Goal: Task Accomplishment & Management: Manage account settings

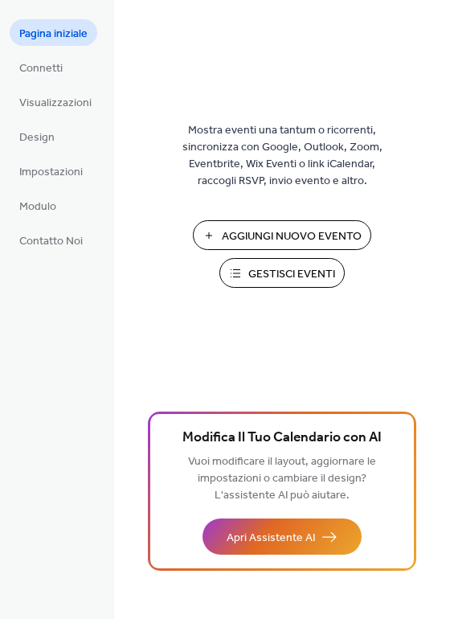
click at [297, 277] on span "Gestisci Eventi" at bounding box center [291, 274] width 87 height 17
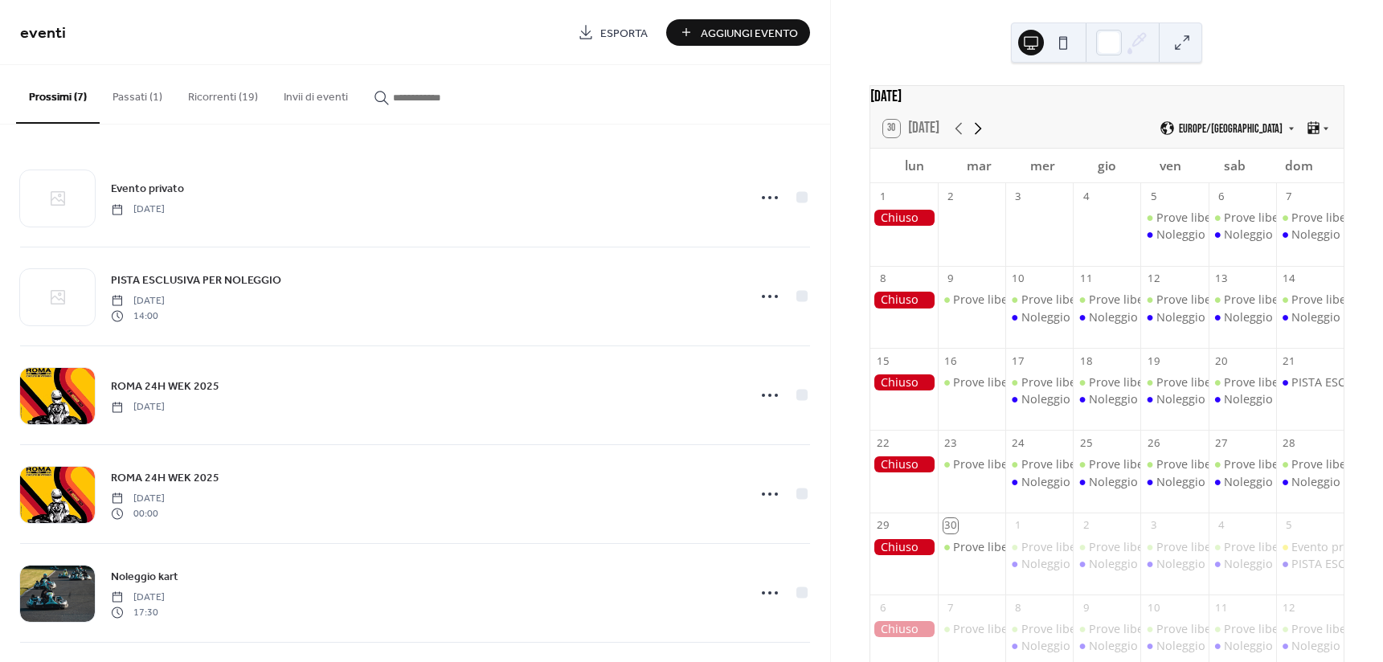
click at [969, 137] on icon at bounding box center [978, 128] width 19 height 19
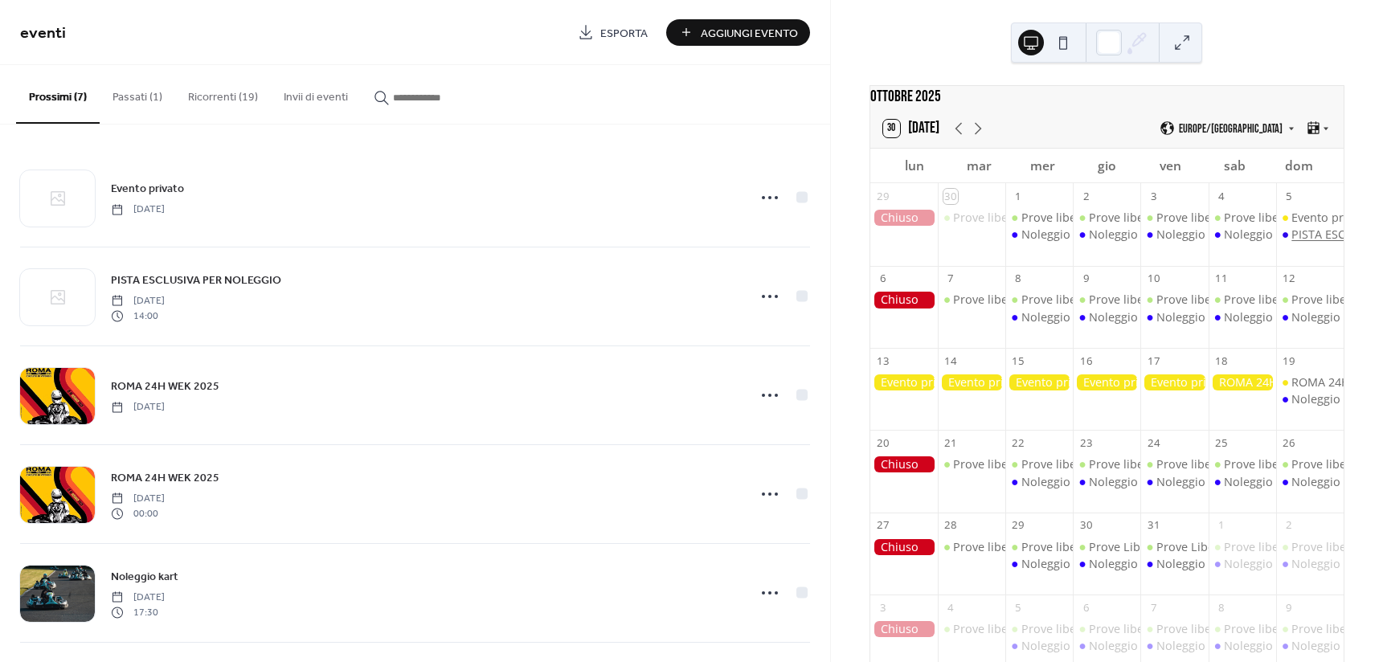
click at [1292, 240] on div "PISTA ESCLUSIVA PER NOLEGGIO" at bounding box center [1381, 235] width 178 height 16
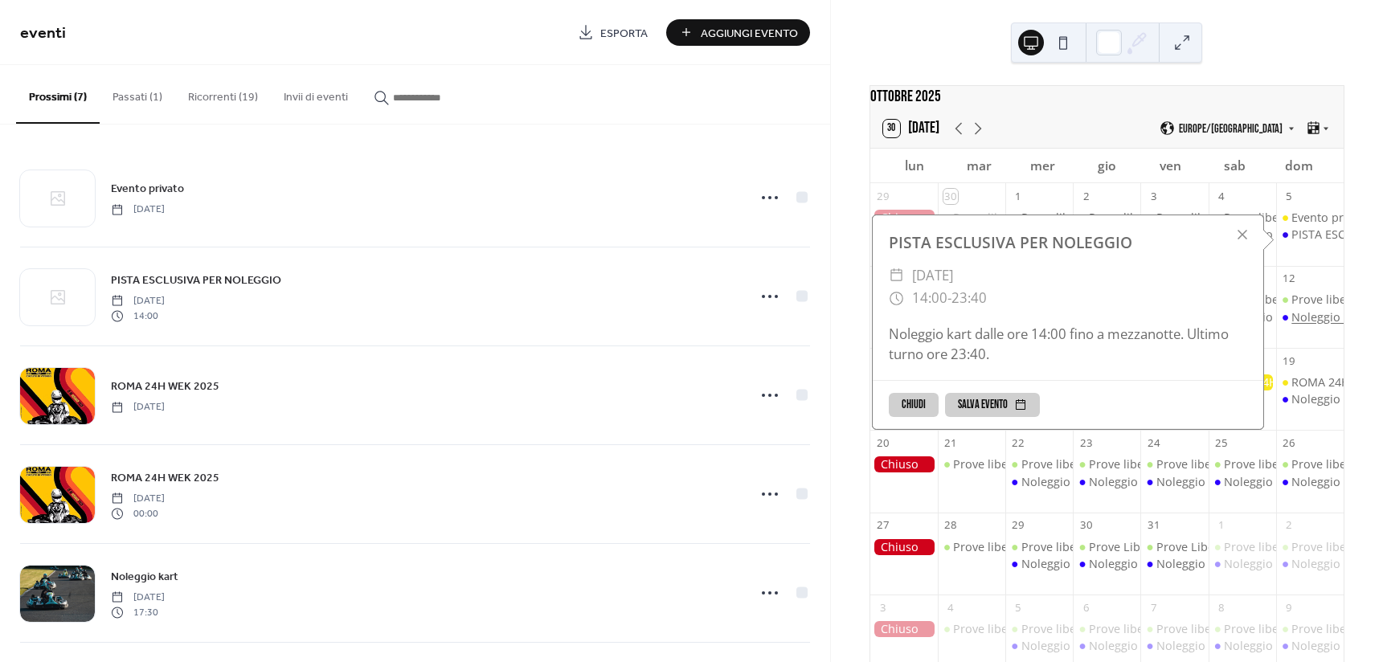
click at [1301, 326] on div "Noleggio kart" at bounding box center [1329, 317] width 74 height 16
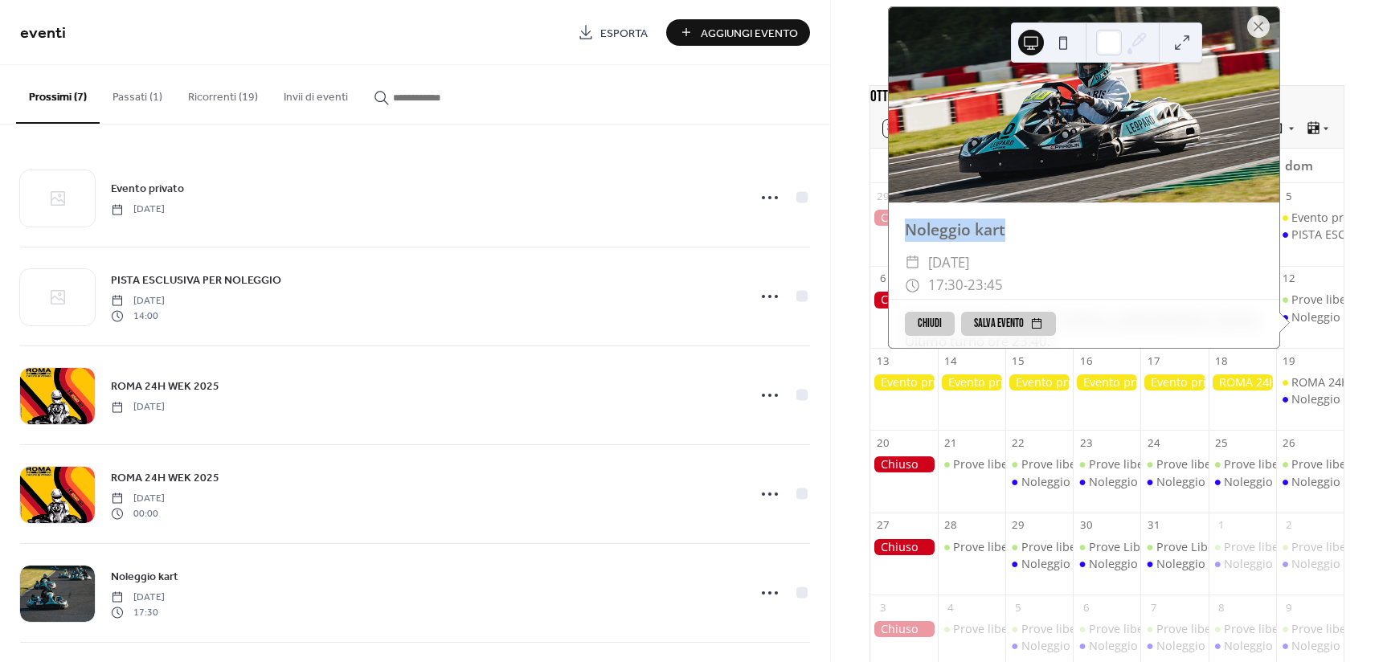
drag, startPoint x: 902, startPoint y: 237, endPoint x: 1004, endPoint y: 236, distance: 102.1
click at [1004, 236] on div "Noleggio kart" at bounding box center [1084, 230] width 391 height 23
copy div "Noleggio kart"
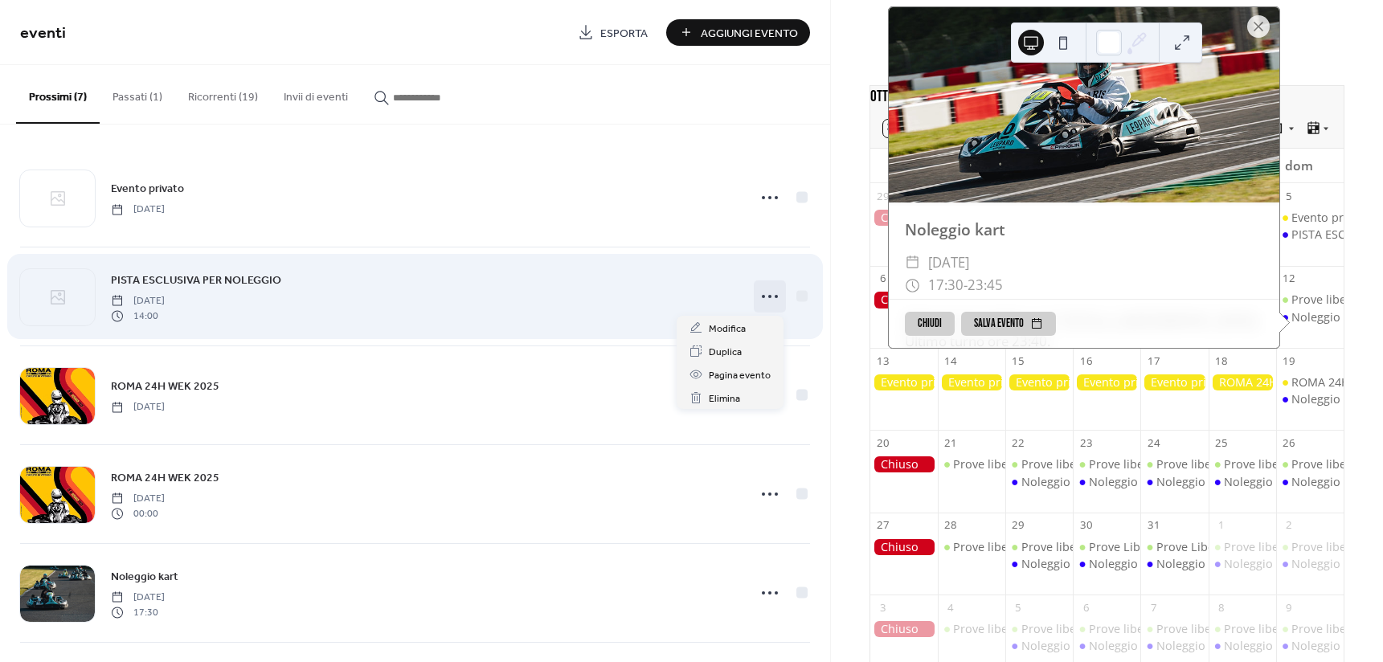
click at [759, 304] on icon at bounding box center [770, 297] width 26 height 26
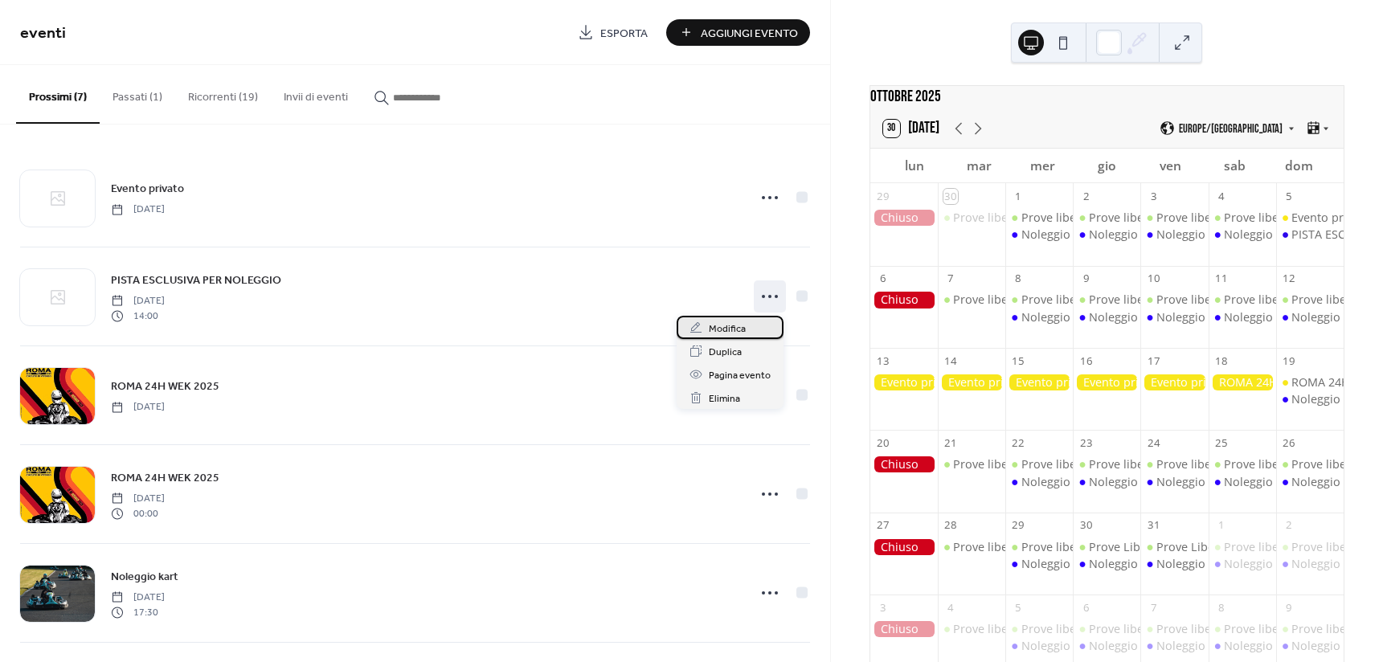
click at [768, 325] on div "Modifica" at bounding box center [730, 327] width 107 height 23
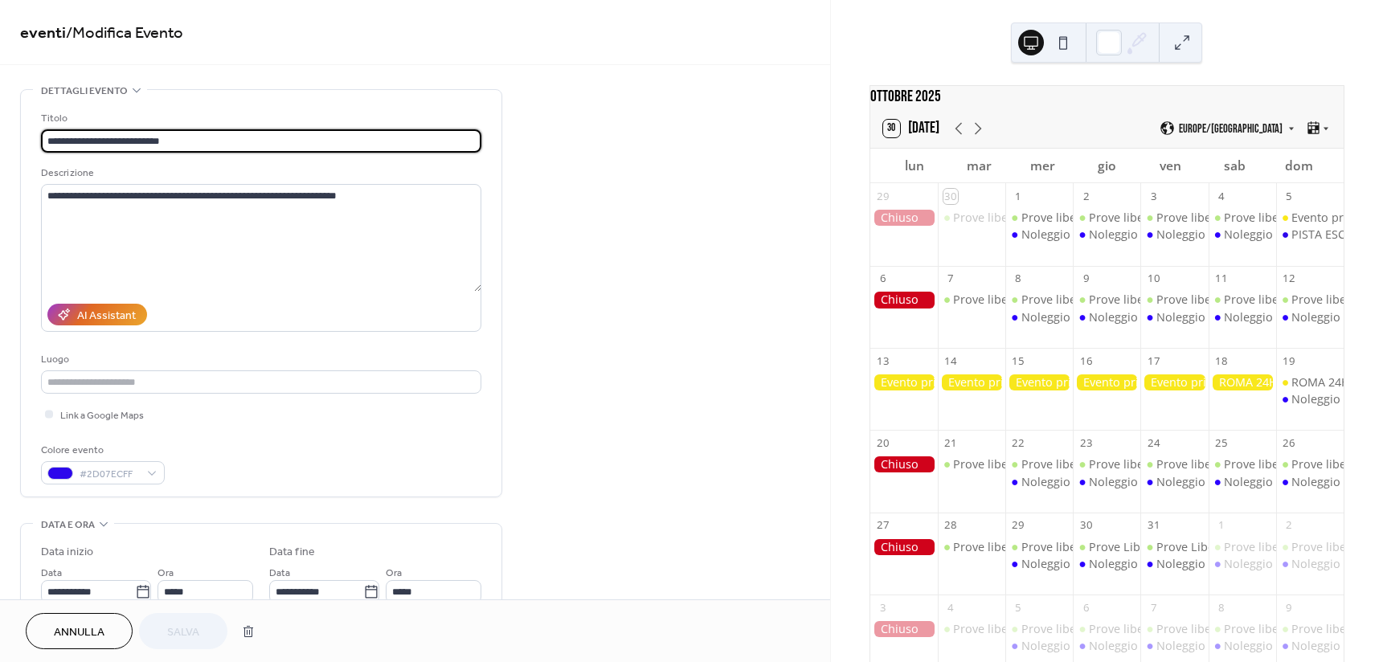
drag, startPoint x: 255, startPoint y: 143, endPoint x: 7, endPoint y: 148, distance: 247.6
click at [7, 148] on div "**********" at bounding box center [415, 581] width 830 height 984
type input "**********"
click at [192, 628] on span "Salva" at bounding box center [183, 633] width 32 height 17
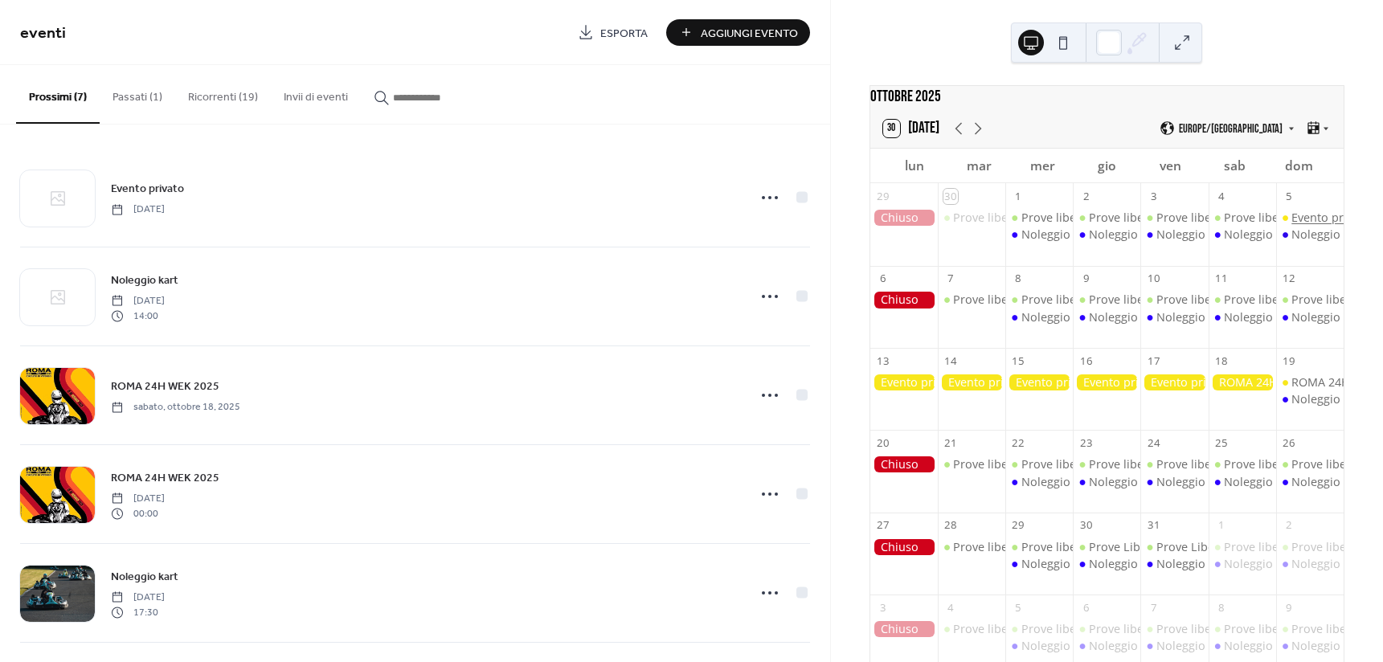
click at [1305, 224] on div "Evento privato" at bounding box center [1331, 218] width 79 height 16
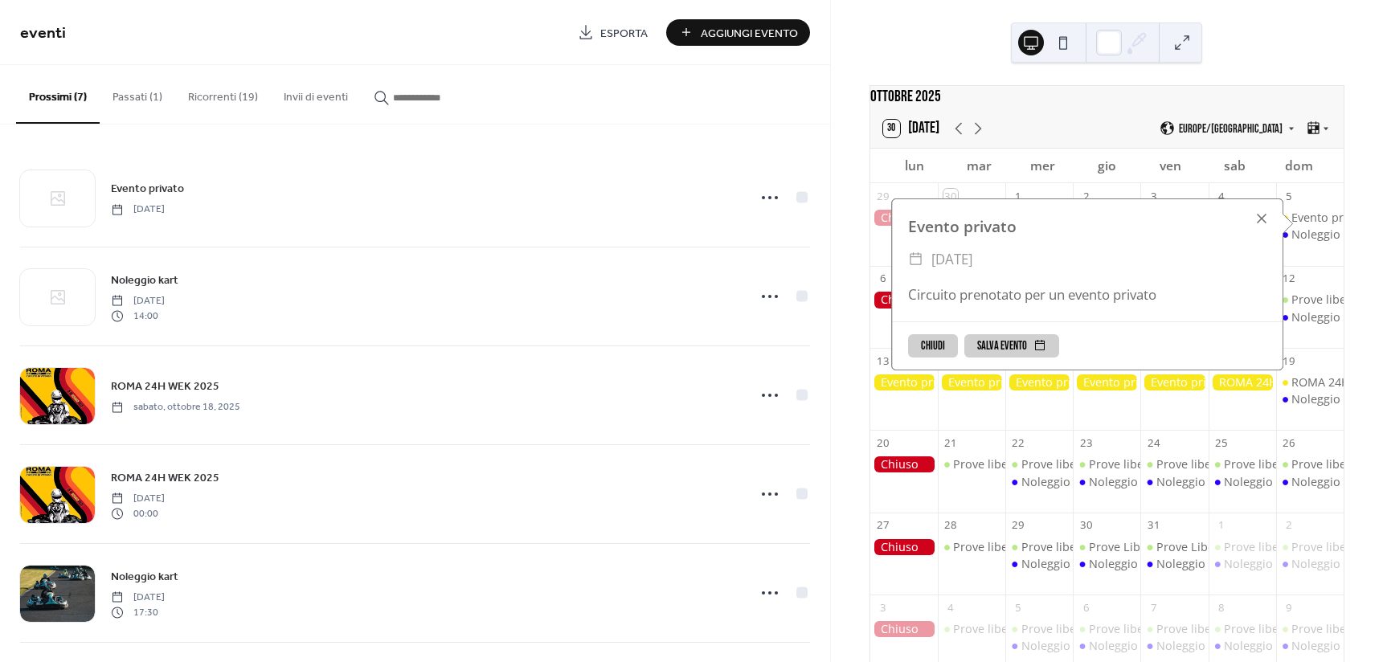
click at [1251, 218] on div at bounding box center [1262, 218] width 23 height 23
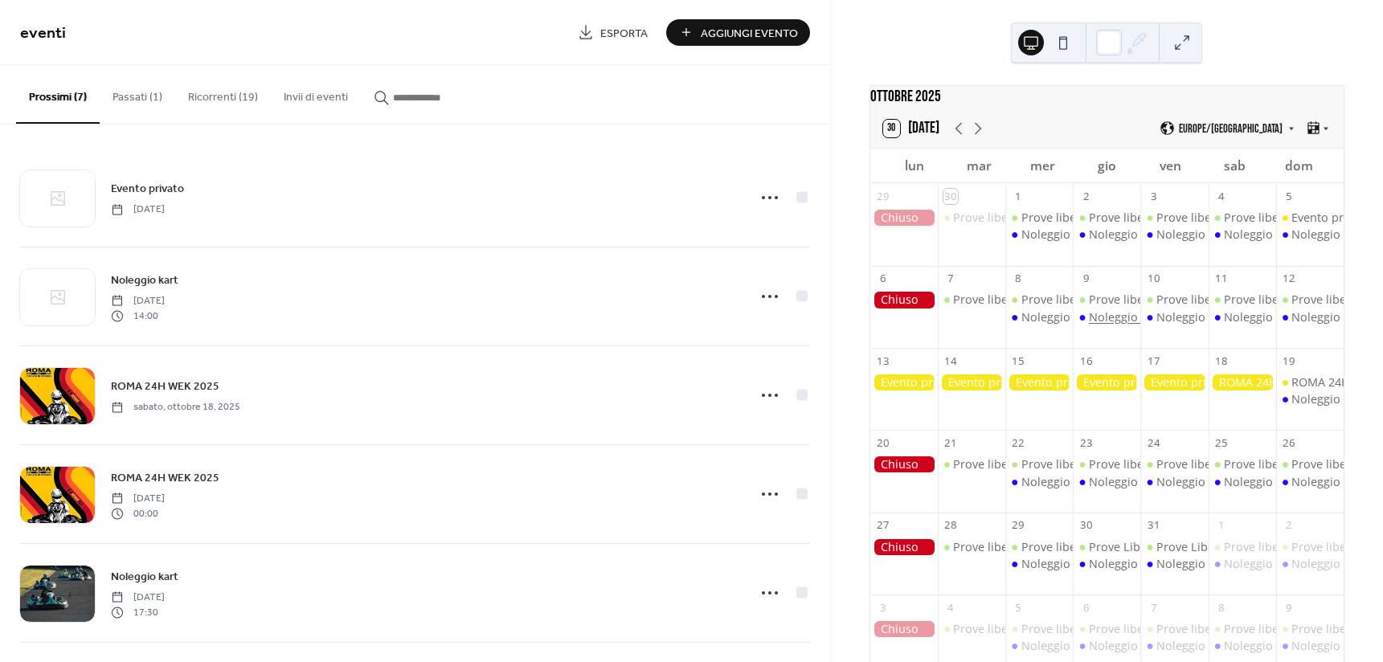
click at [1114, 326] on div "Noleggio kart" at bounding box center [1126, 317] width 74 height 16
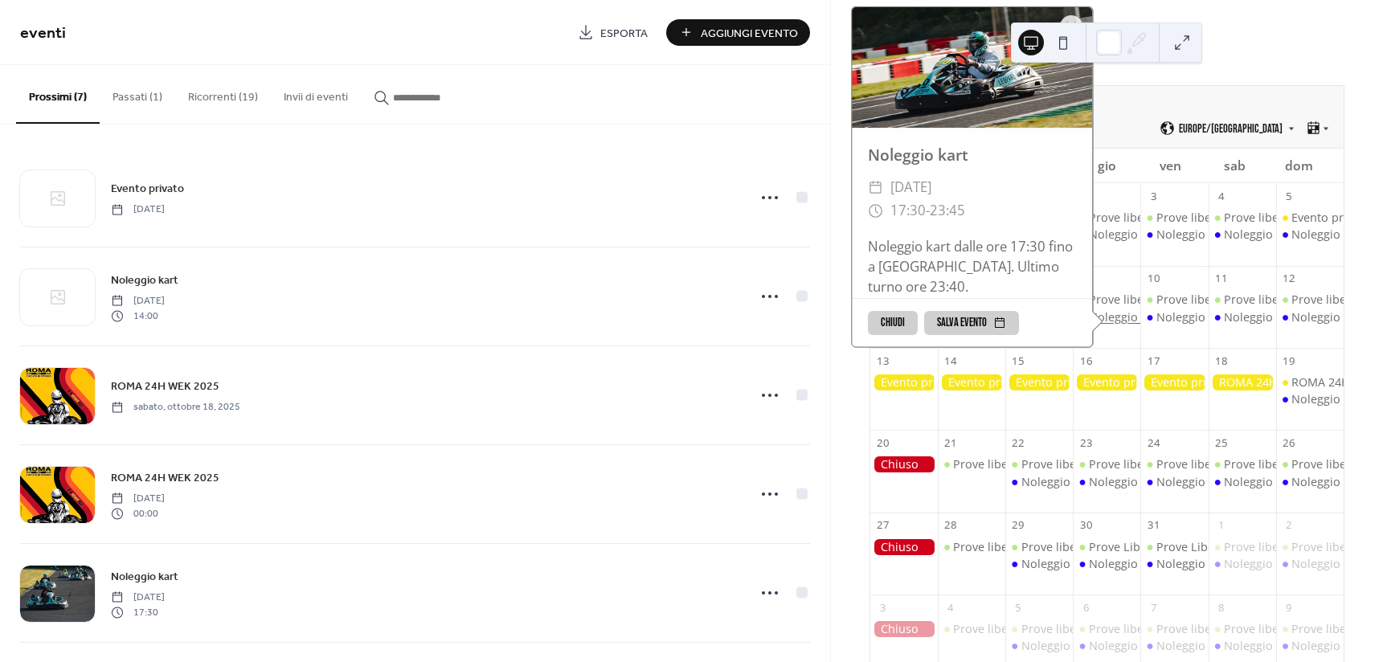
click at [1116, 326] on div "Noleggio kart" at bounding box center [1126, 317] width 74 height 16
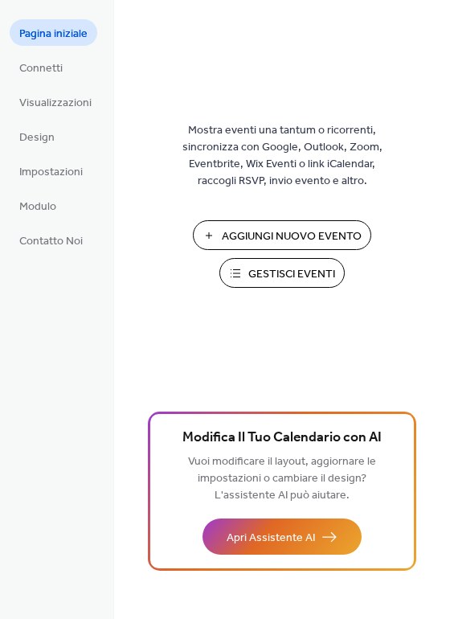
click at [267, 272] on span "Gestisci Eventi" at bounding box center [291, 274] width 87 height 17
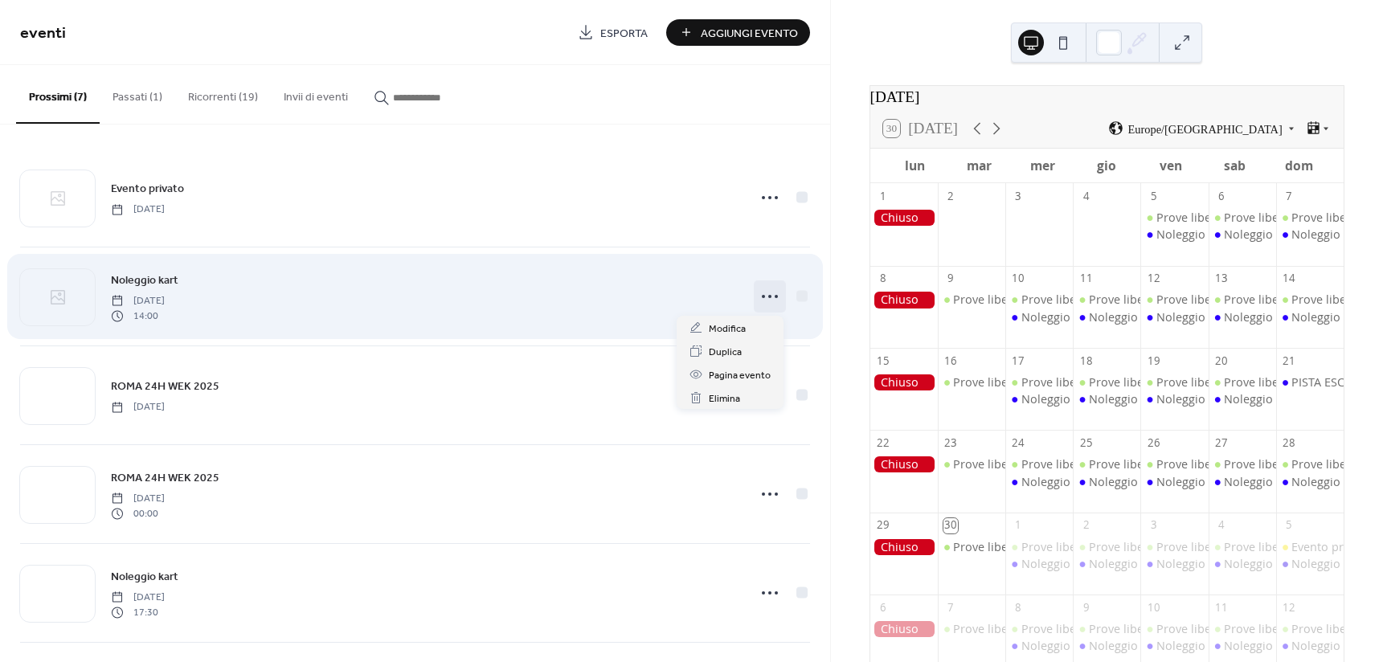
click at [757, 294] on icon at bounding box center [770, 297] width 26 height 26
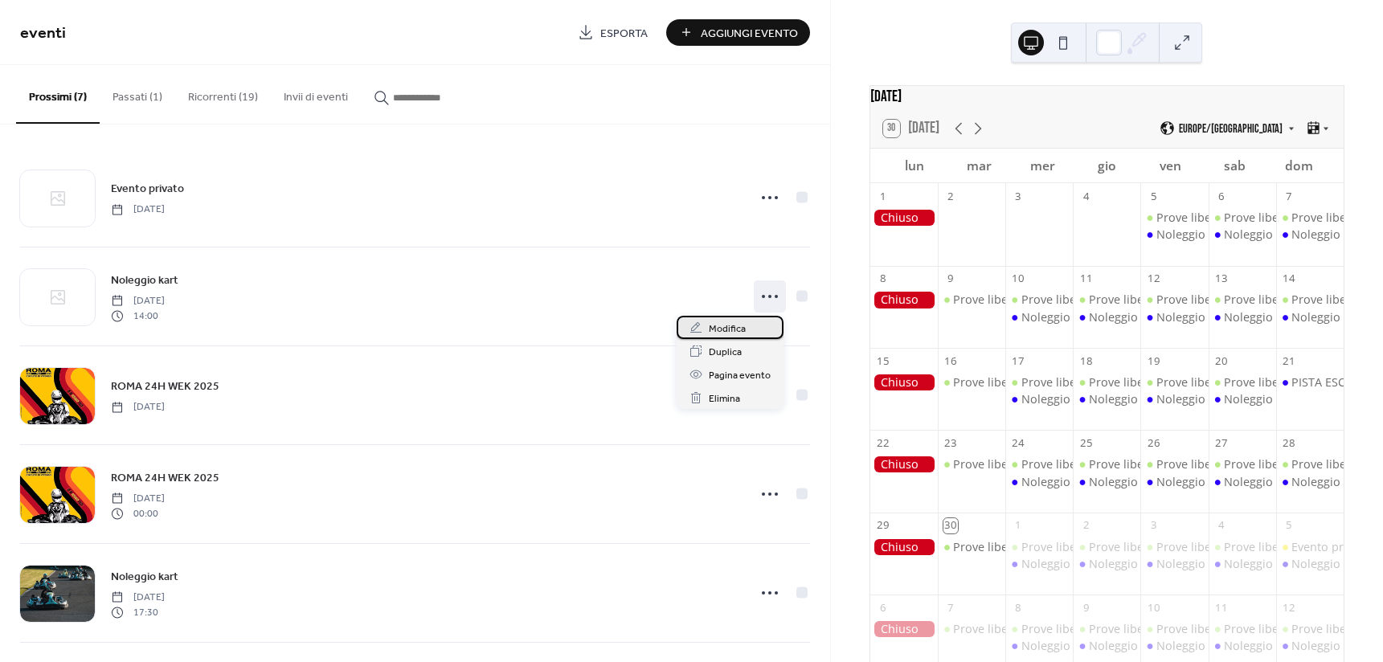
click at [750, 325] on div "Modifica" at bounding box center [730, 327] width 107 height 23
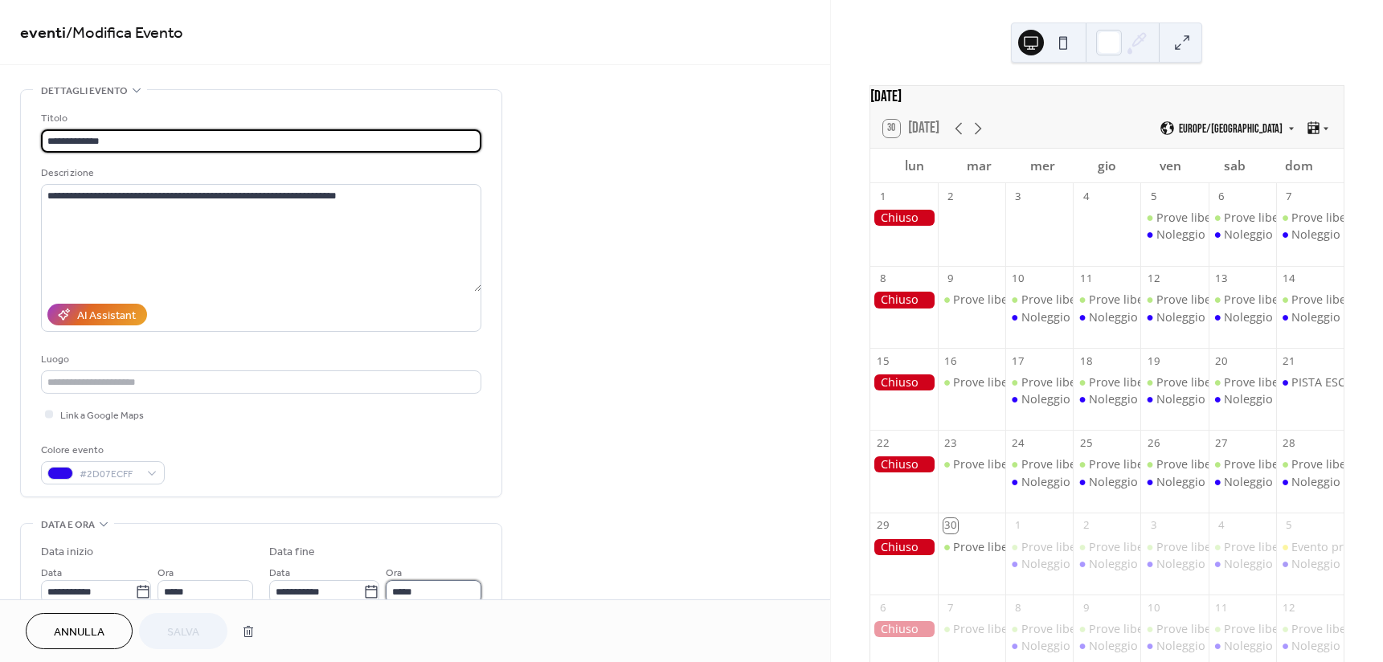
click at [432, 589] on input "*****" at bounding box center [434, 591] width 96 height 23
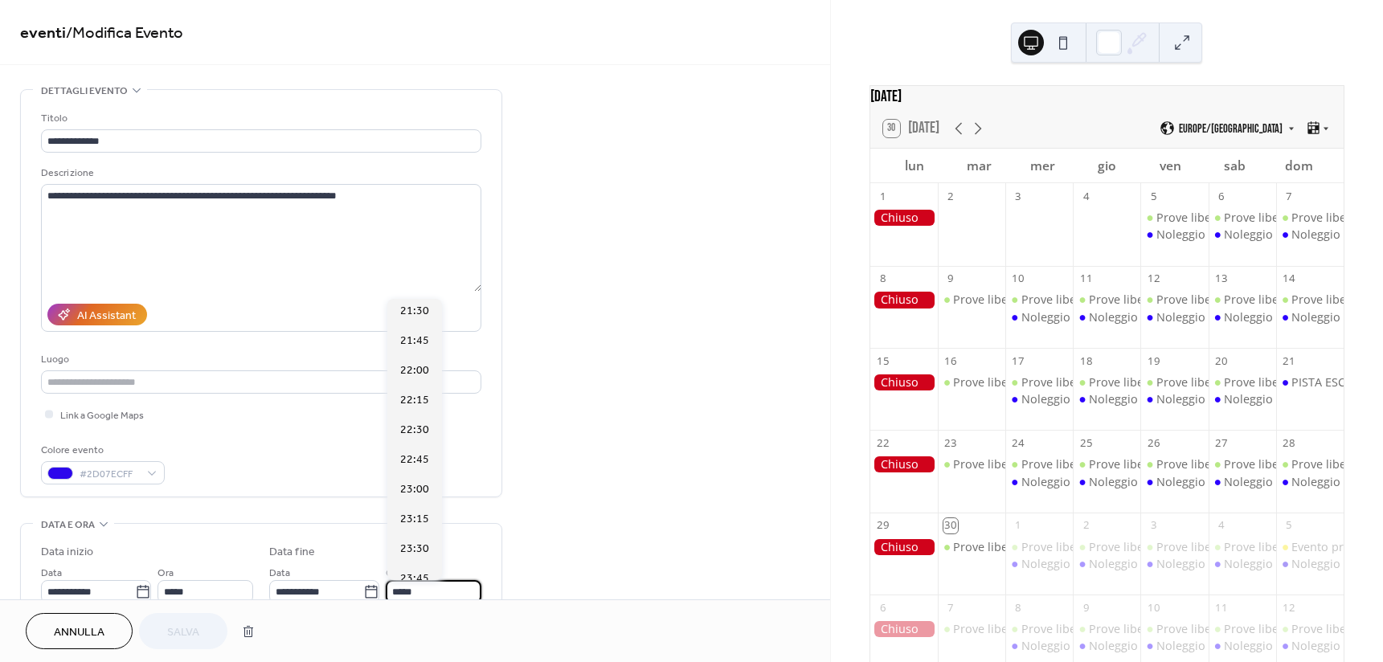
scroll to position [879, 0]
click at [418, 564] on span "23:45" at bounding box center [414, 567] width 29 height 17
type input "*****"
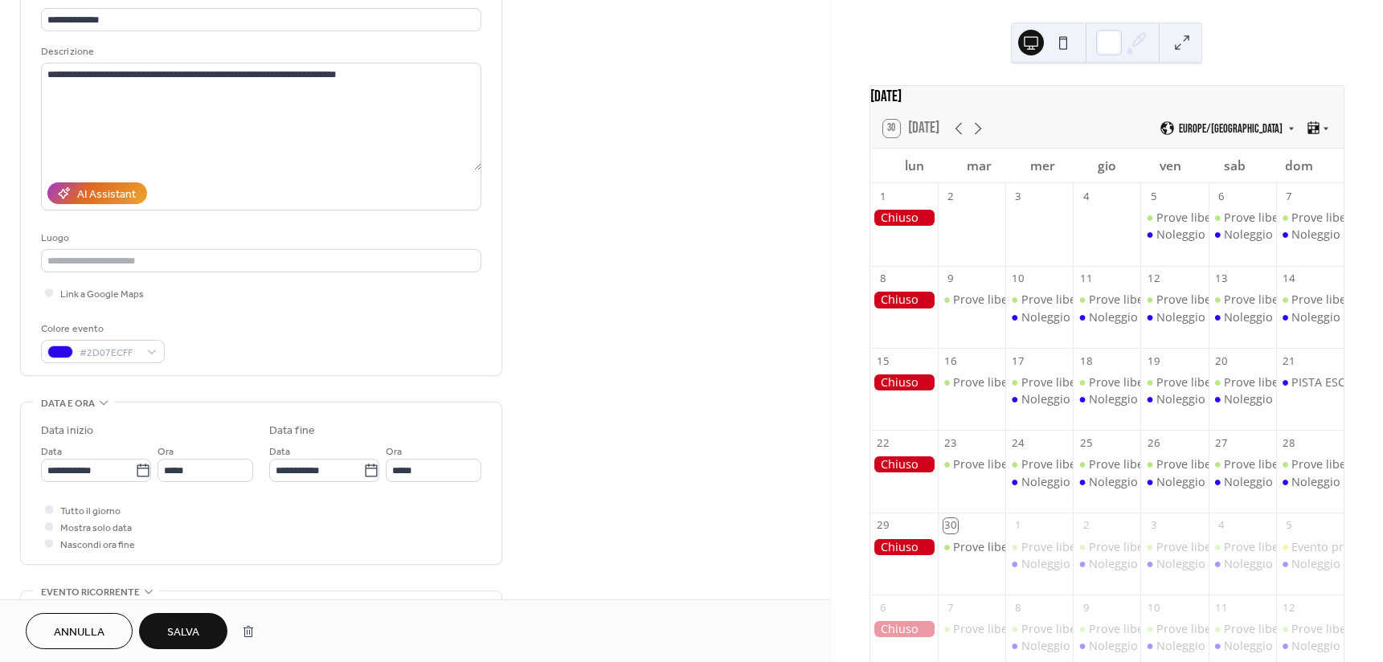
scroll to position [241, 0]
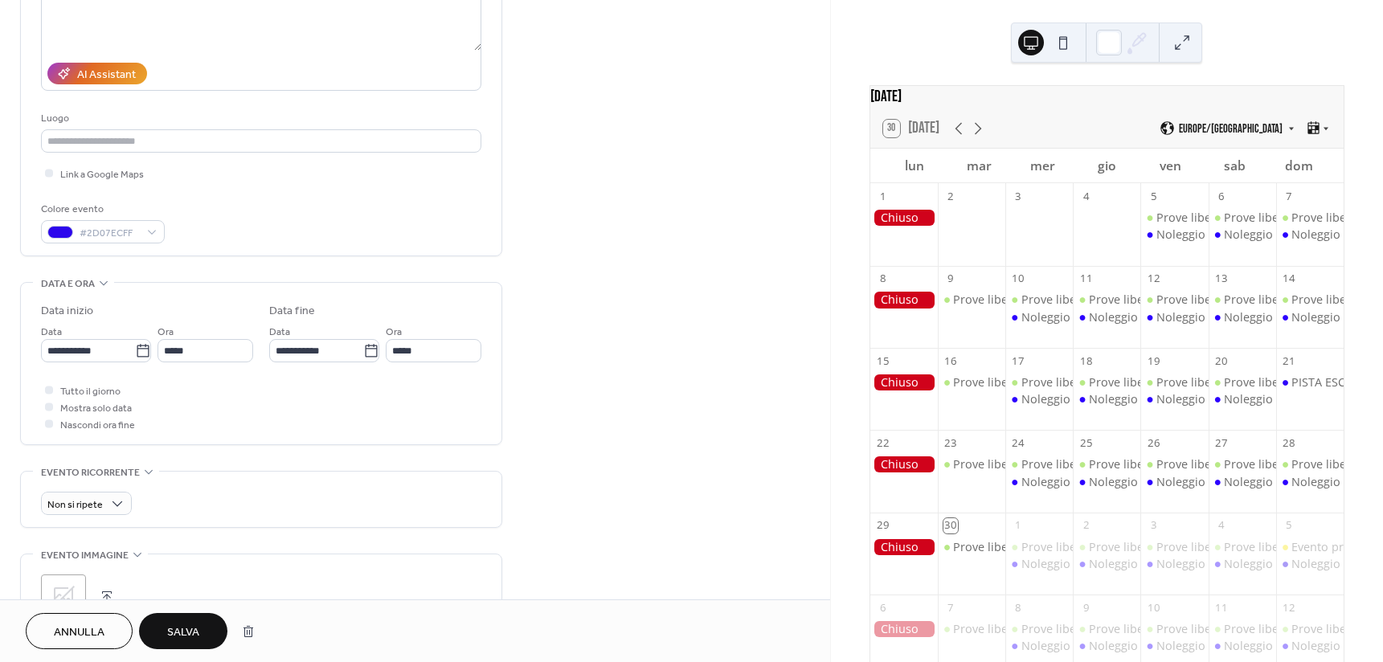
click at [190, 631] on span "Salva" at bounding box center [183, 633] width 32 height 17
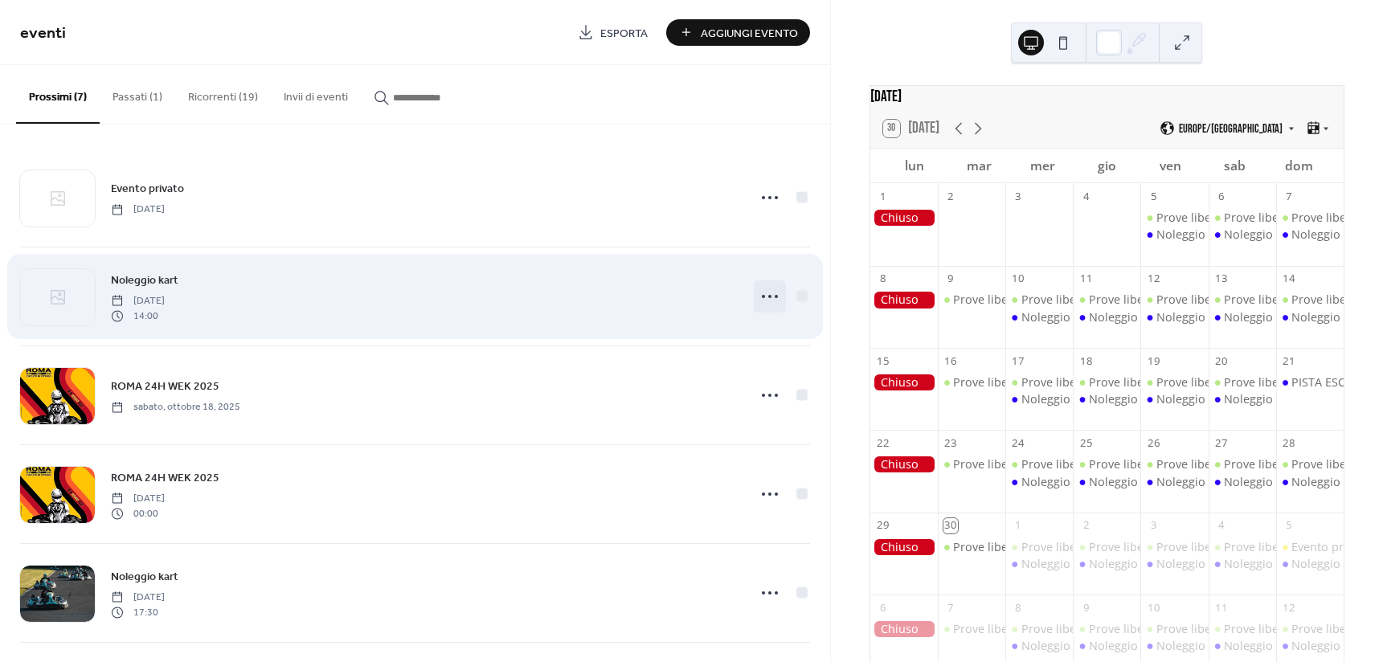
click at [760, 300] on icon at bounding box center [770, 297] width 26 height 26
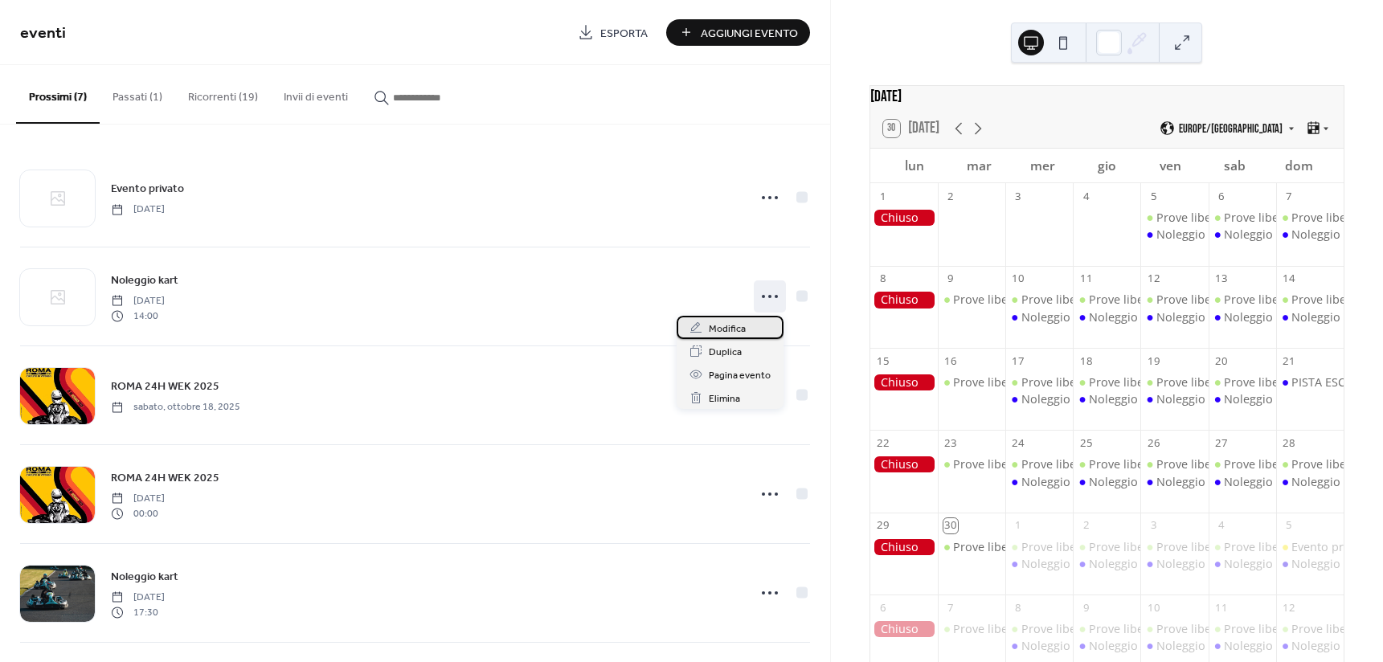
click at [741, 322] on span "Modifica" at bounding box center [727, 329] width 37 height 17
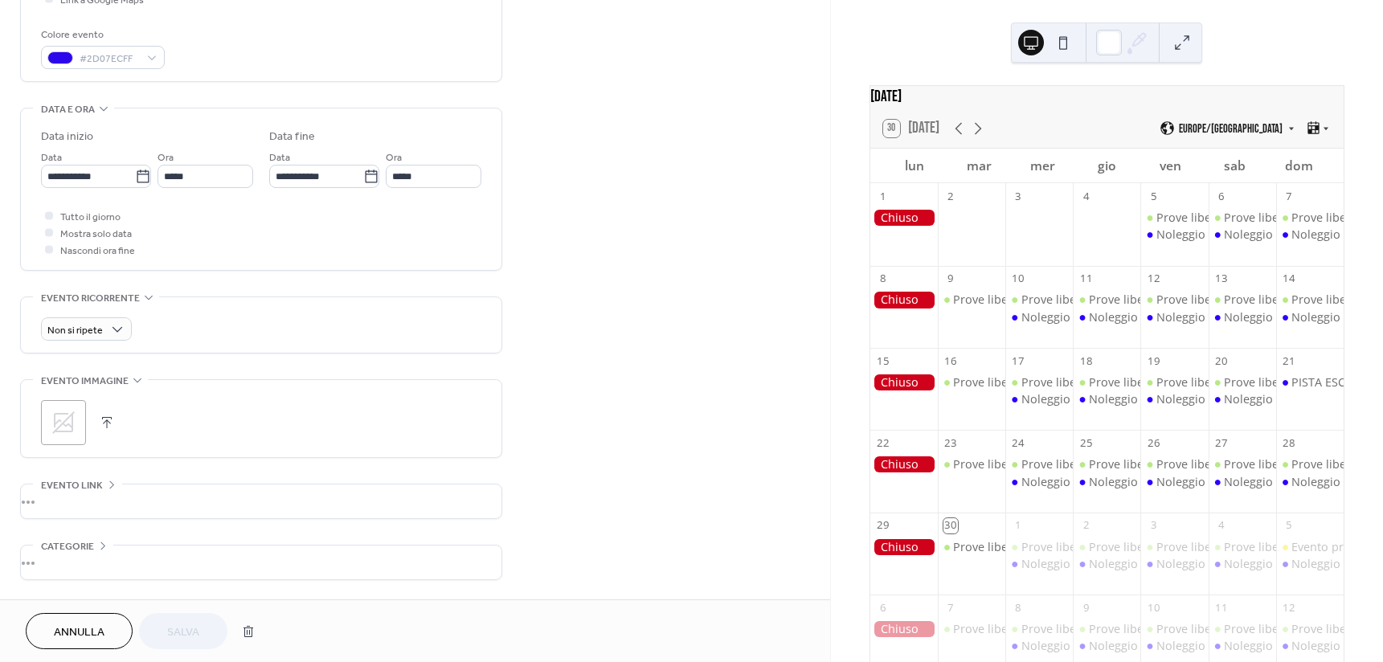
scroll to position [473, 0]
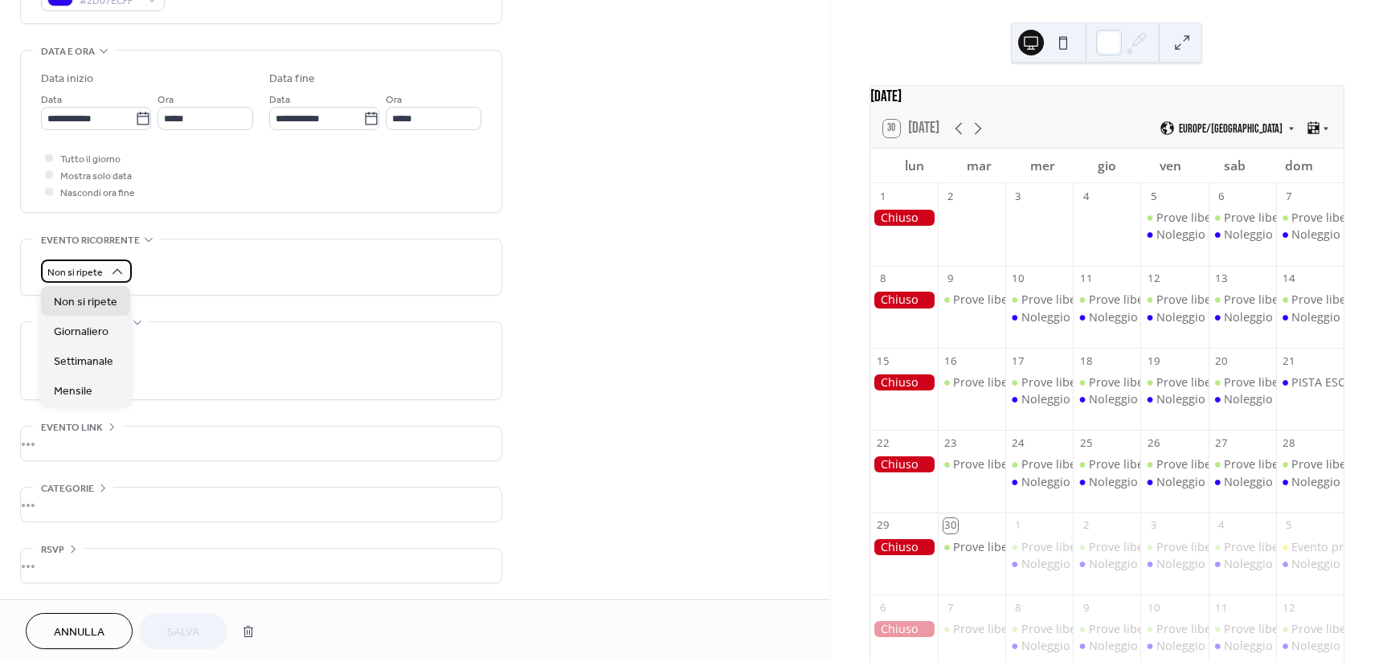
click at [76, 282] on body "**********" at bounding box center [691, 331] width 1383 height 662
click at [95, 274] on span "Non si ripete" at bounding box center [74, 273] width 55 height 18
click at [261, 326] on div ";" at bounding box center [261, 360] width 440 height 77
click at [59, 357] on icon at bounding box center [64, 365] width 26 height 26
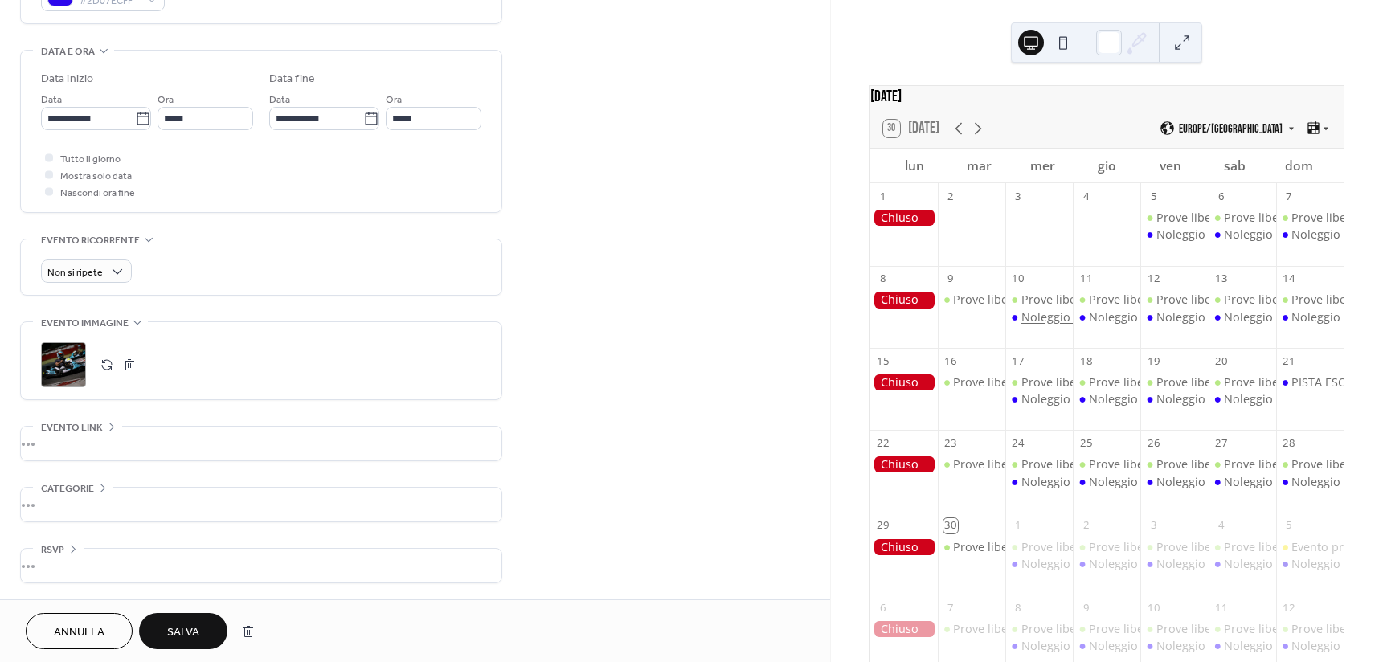
click at [1041, 325] on div "Noleggio kart" at bounding box center [1059, 317] width 74 height 16
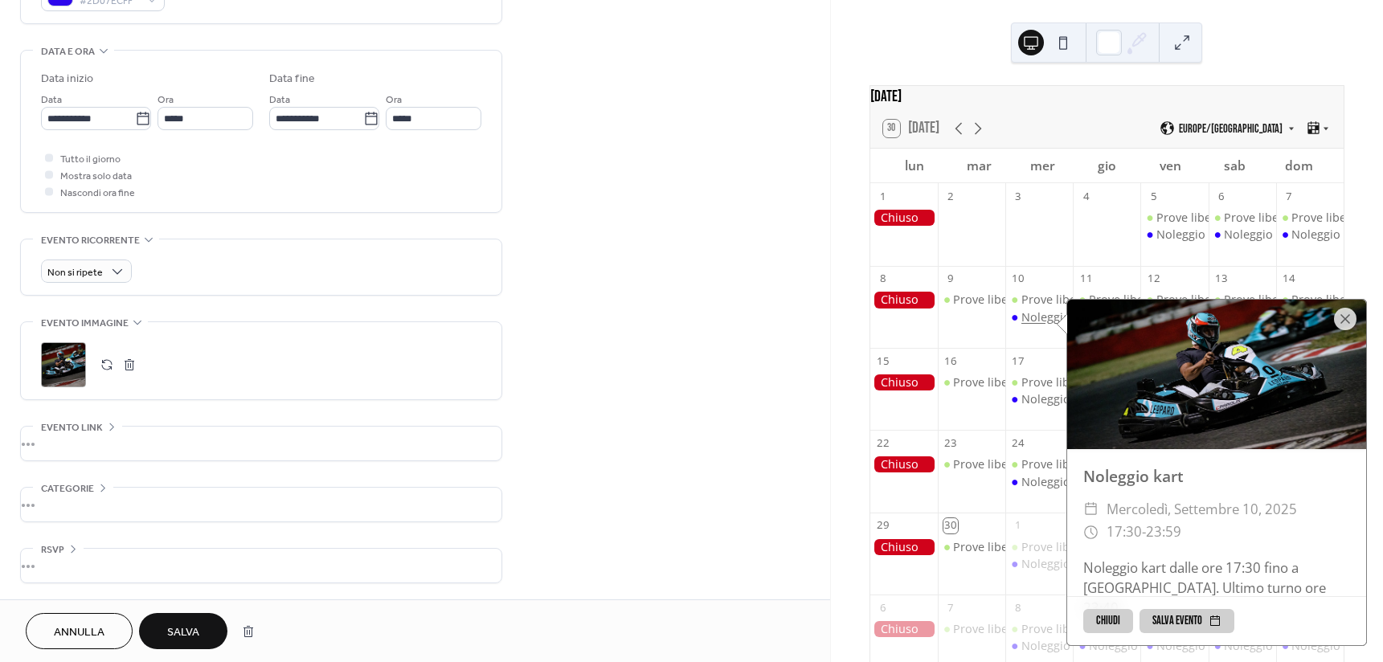
click at [1039, 325] on div "Noleggio kart" at bounding box center [1059, 317] width 74 height 16
click at [184, 625] on span "Salva" at bounding box center [183, 633] width 32 height 17
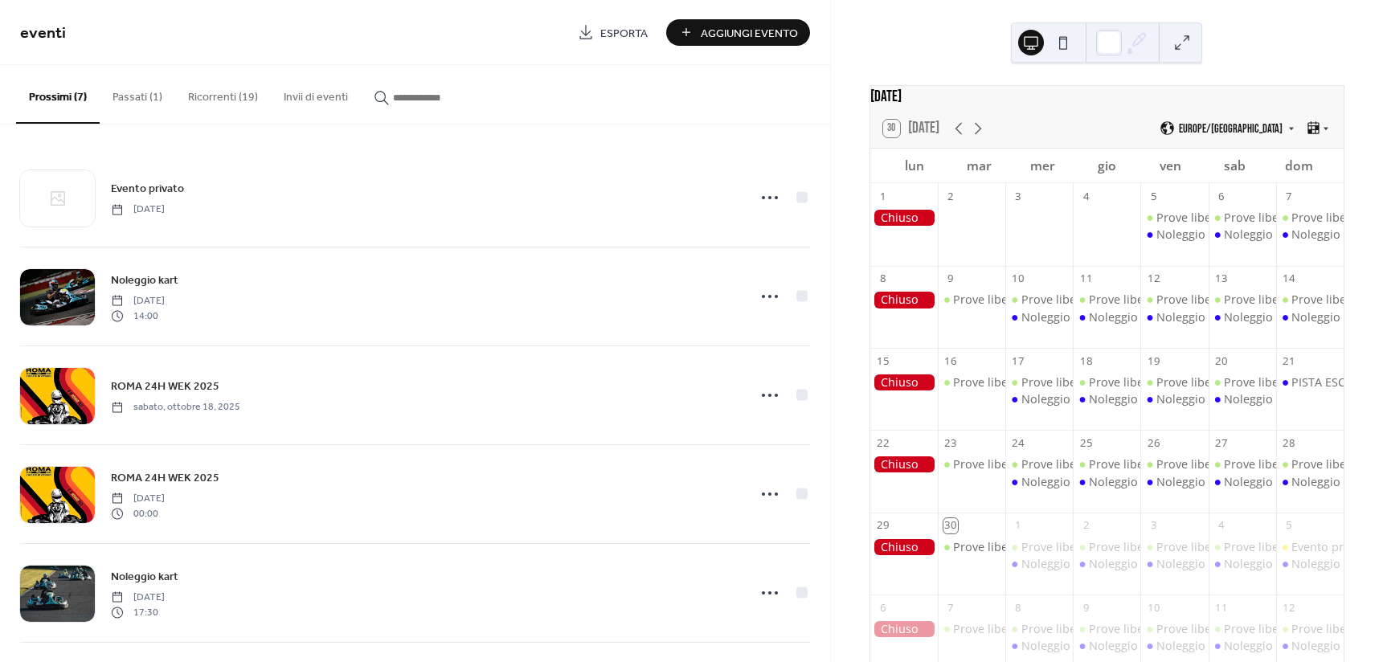
click at [1104, 326] on div "Prove libere Noleggio kart" at bounding box center [1107, 316] width 68 height 49
click at [1049, 322] on div "Noleggio kart" at bounding box center [1059, 317] width 74 height 16
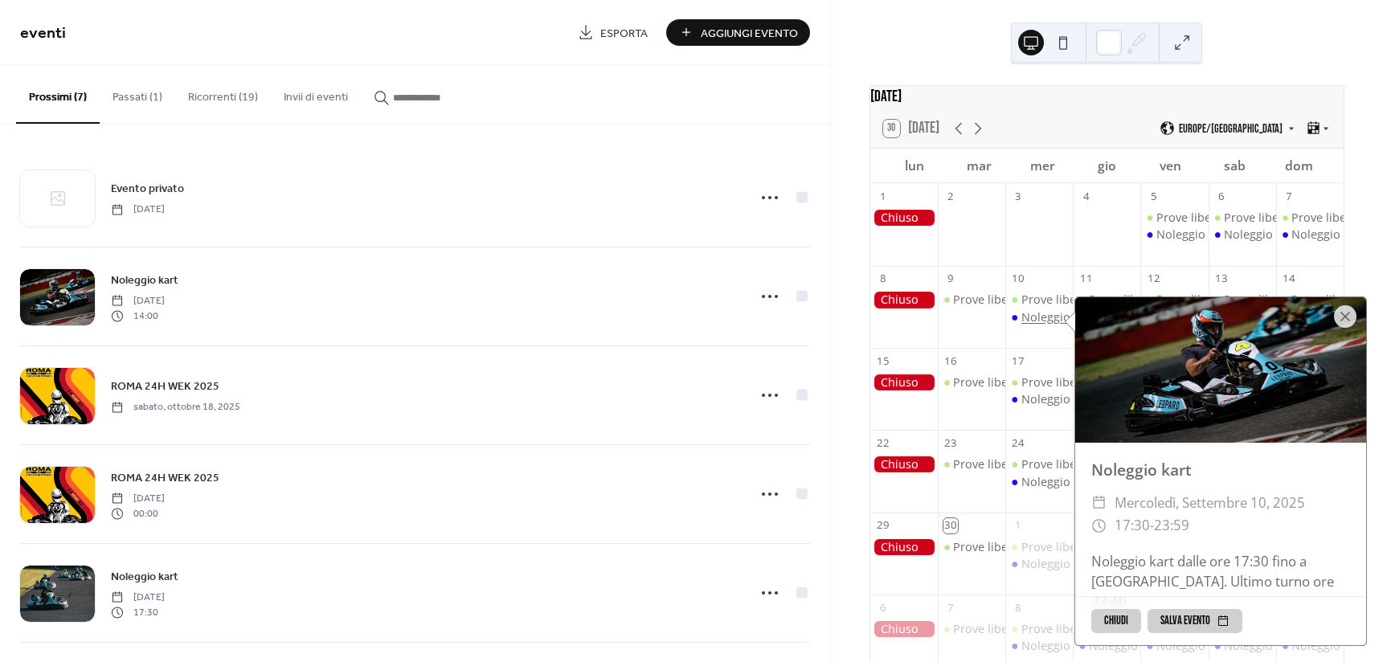
click at [1049, 322] on div "Noleggio kart" at bounding box center [1059, 317] width 74 height 16
click at [970, 134] on icon at bounding box center [978, 128] width 19 height 19
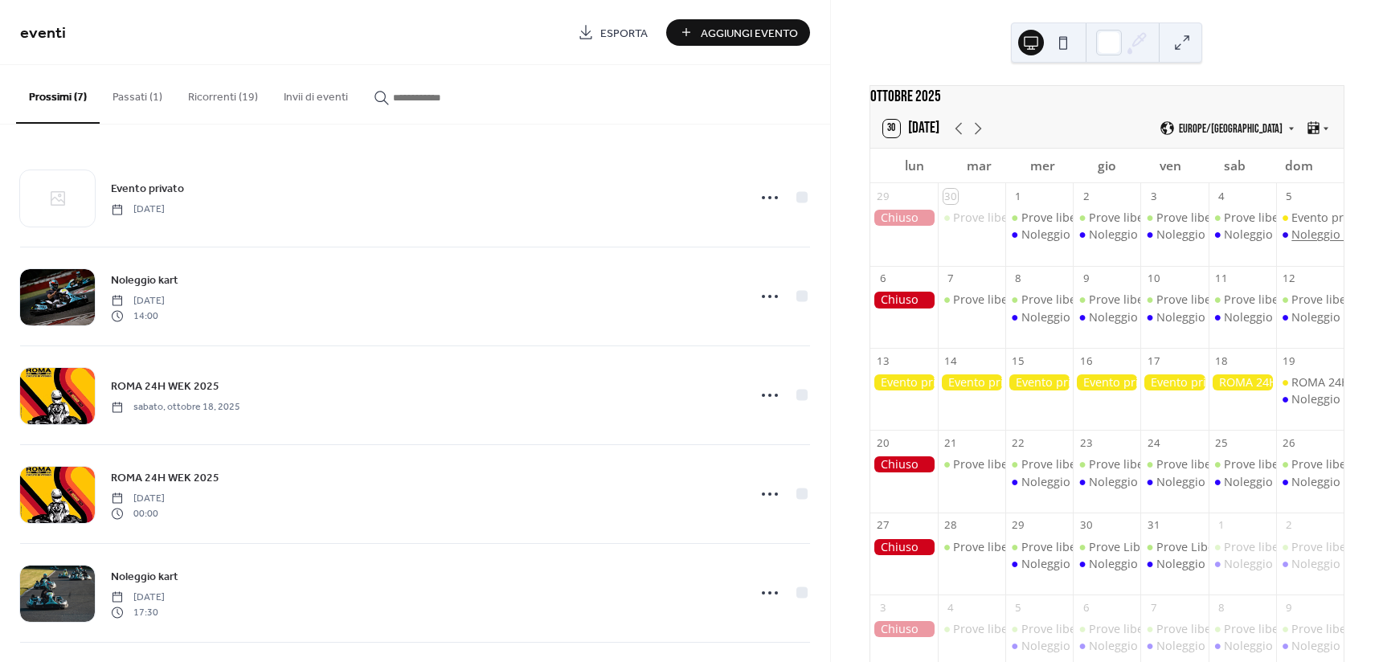
click at [1309, 240] on div "Noleggio kart" at bounding box center [1329, 235] width 74 height 16
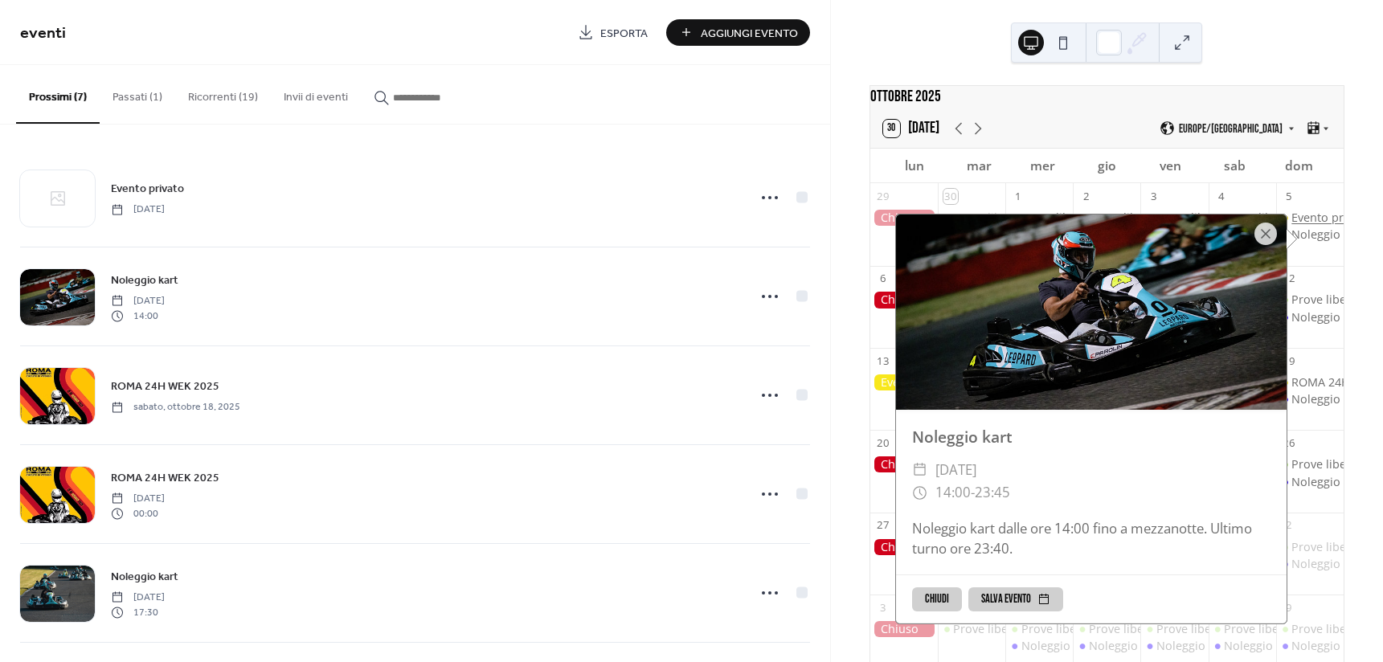
click at [1309, 226] on div "Evento privato" at bounding box center [1331, 218] width 79 height 16
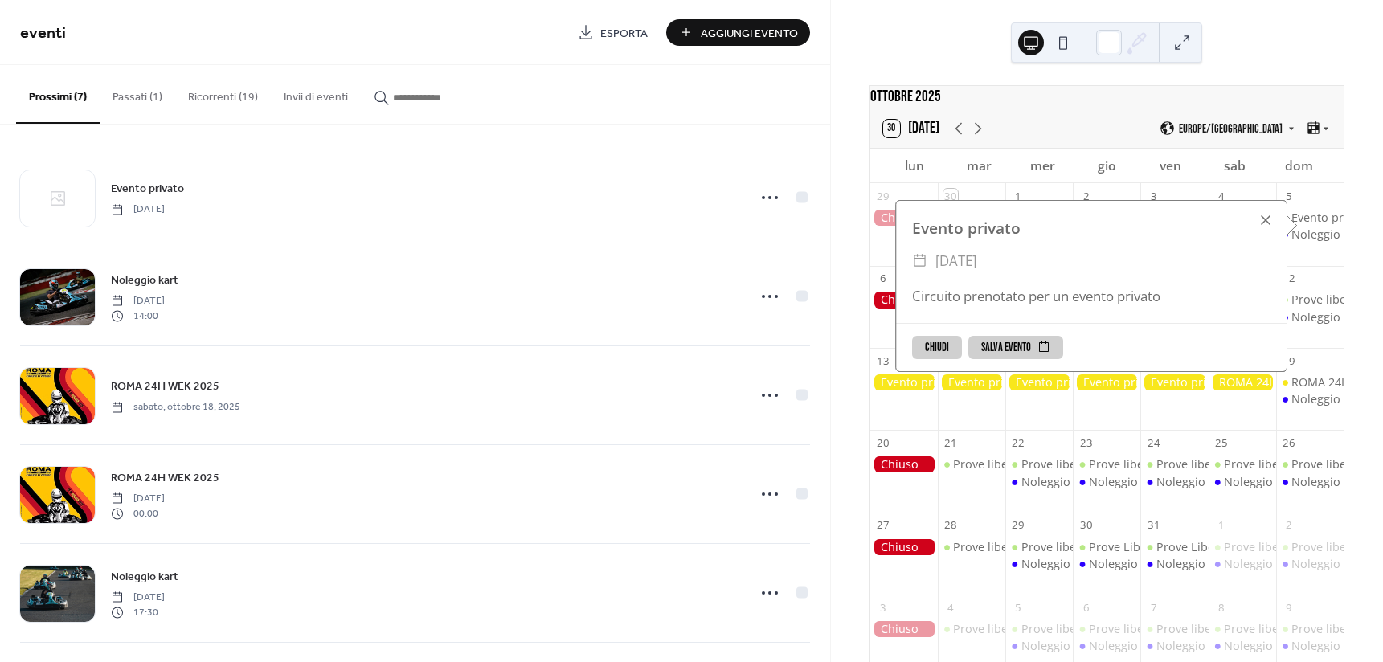
click at [1260, 222] on div at bounding box center [1266, 220] width 23 height 23
